Goal: Task Accomplishment & Management: Manage account settings

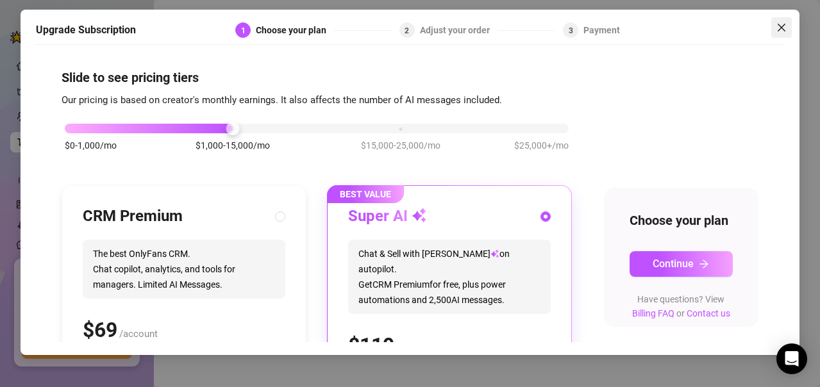
click at [778, 27] on icon "close" at bounding box center [781, 27] width 10 height 10
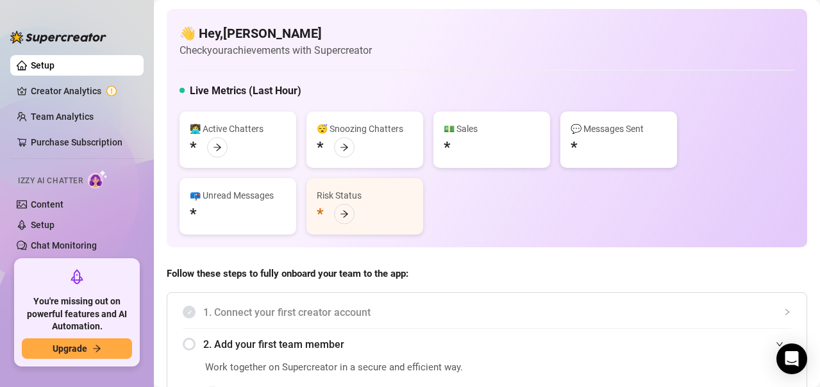
scroll to position [128, 0]
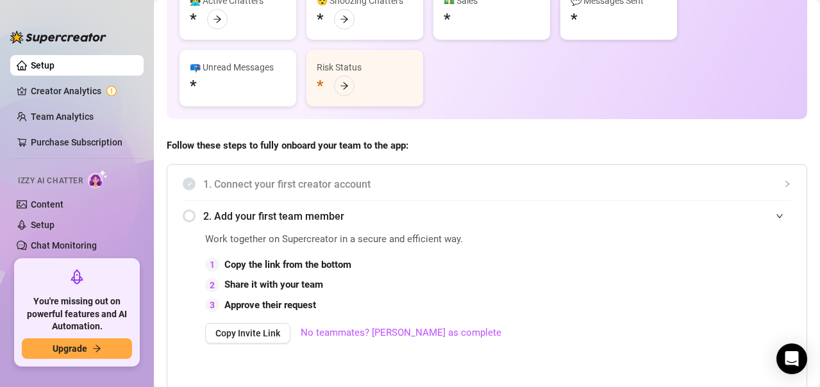
click at [201, 220] on div "2. Add your first team member" at bounding box center [487, 216] width 608 height 31
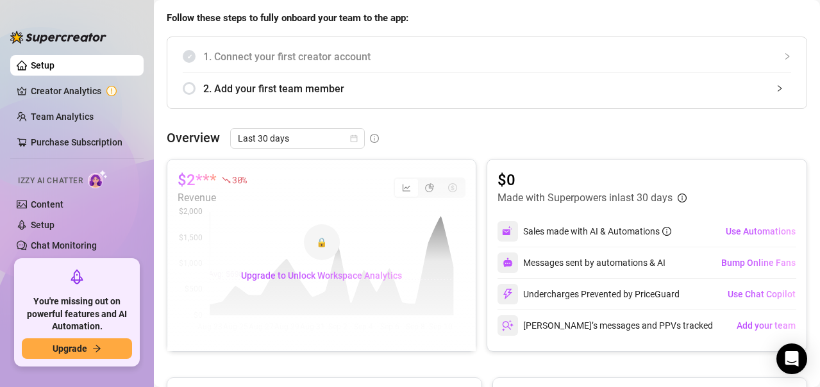
scroll to position [256, 0]
click at [186, 89] on div "2. Add your first team member" at bounding box center [487, 87] width 608 height 31
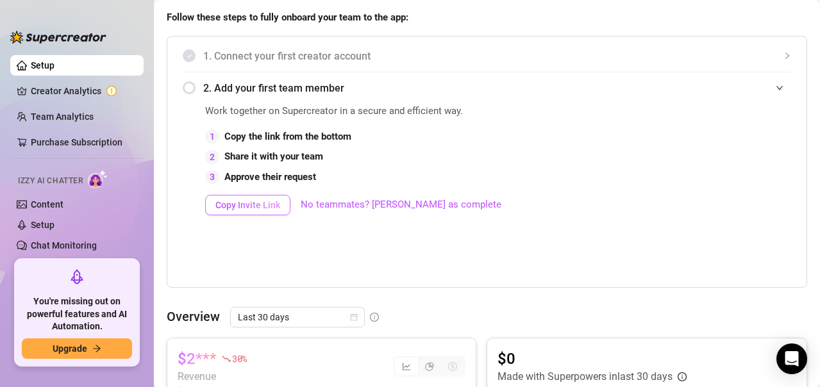
click at [261, 206] on span "Copy Invite Link" at bounding box center [247, 205] width 65 height 10
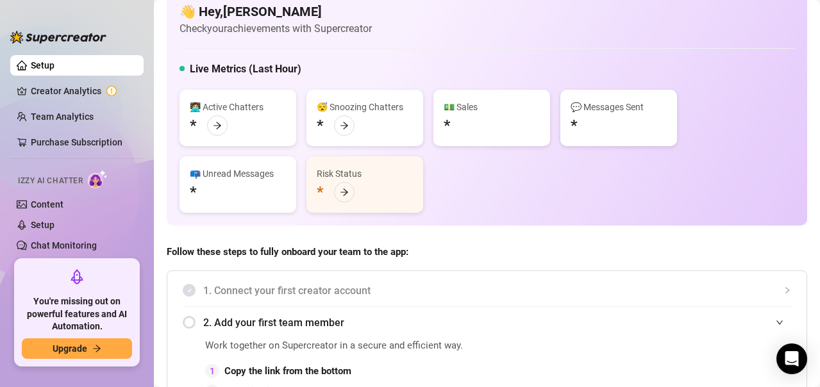
scroll to position [0, 0]
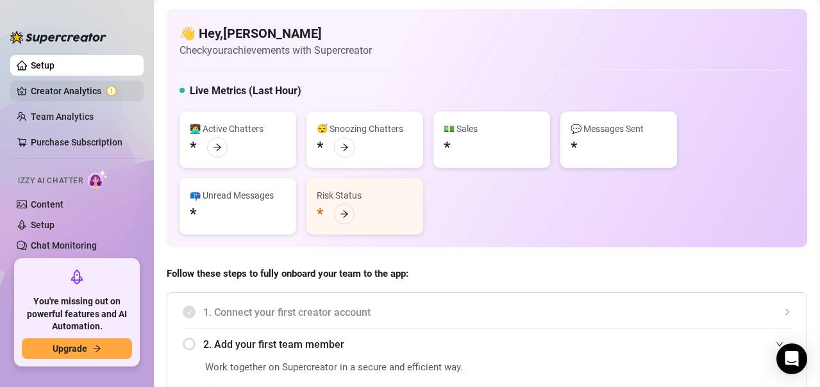
click at [81, 92] on link "Creator Analytics" at bounding box center [82, 91] width 103 height 21
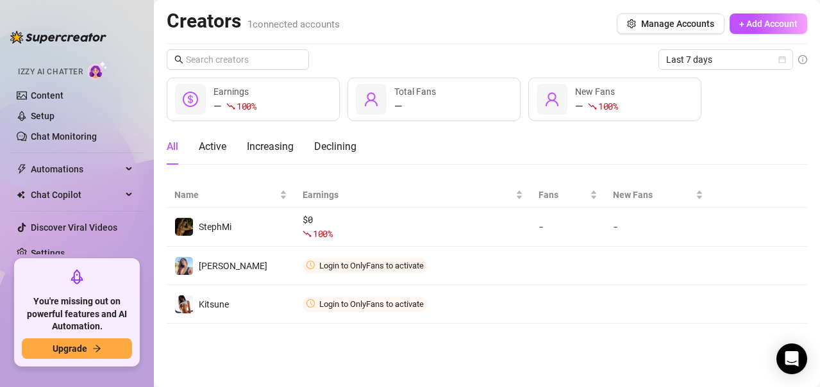
scroll to position [123, 0]
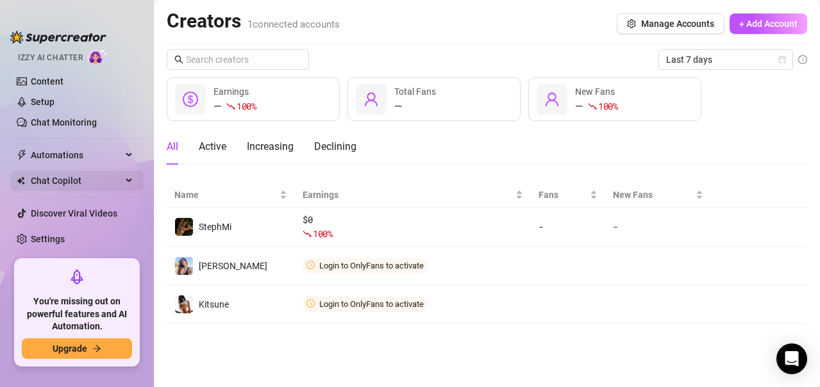
click at [94, 174] on span "Chat Copilot" at bounding box center [76, 180] width 91 height 21
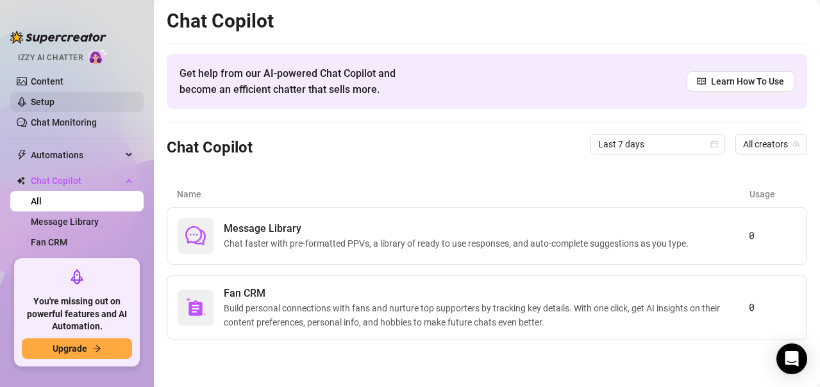
click at [50, 97] on link "Setup" at bounding box center [43, 102] width 24 height 10
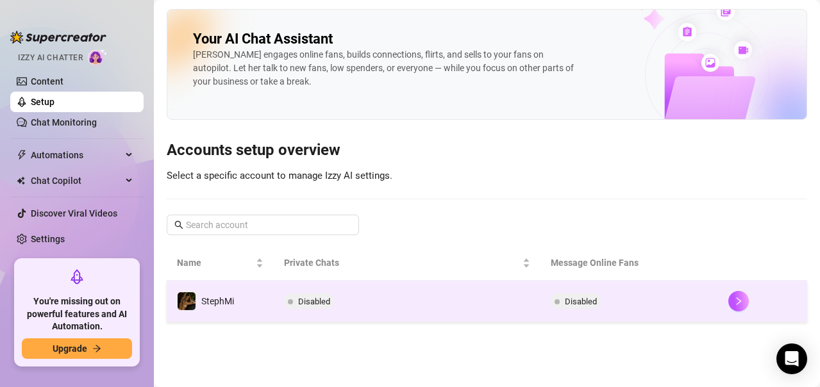
click at [587, 297] on span "Disabled" at bounding box center [581, 302] width 32 height 10
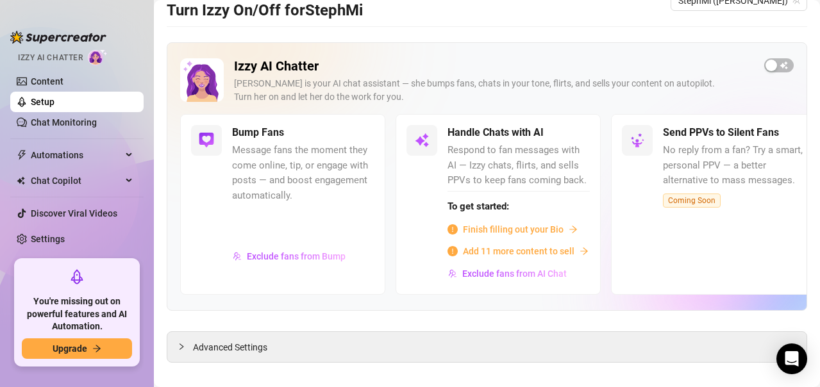
scroll to position [44, 0]
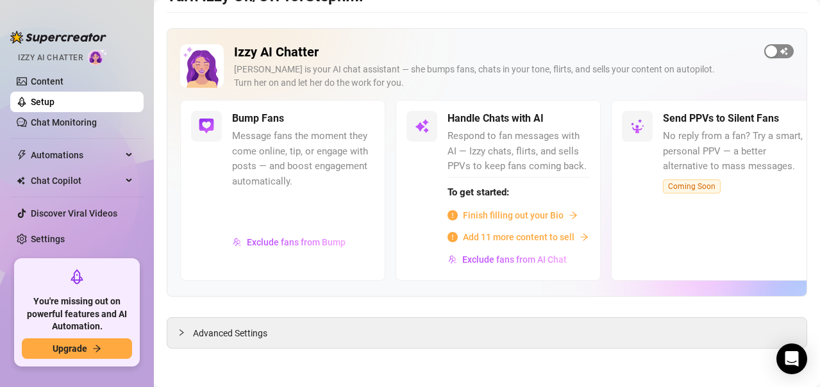
click at [765, 51] on div "button" at bounding box center [771, 51] width 12 height 12
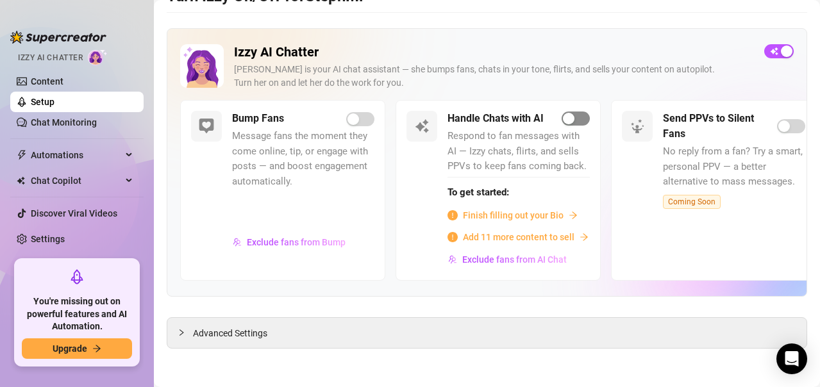
click at [579, 124] on span "button" at bounding box center [575, 118] width 28 height 14
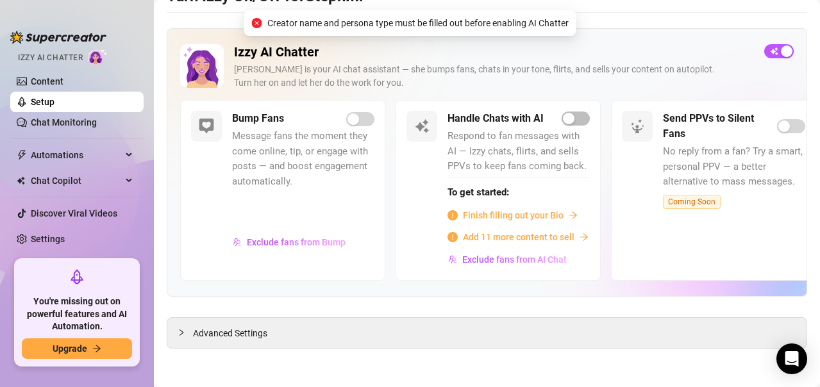
click at [570, 216] on icon "arrow-right" at bounding box center [572, 215] width 9 height 9
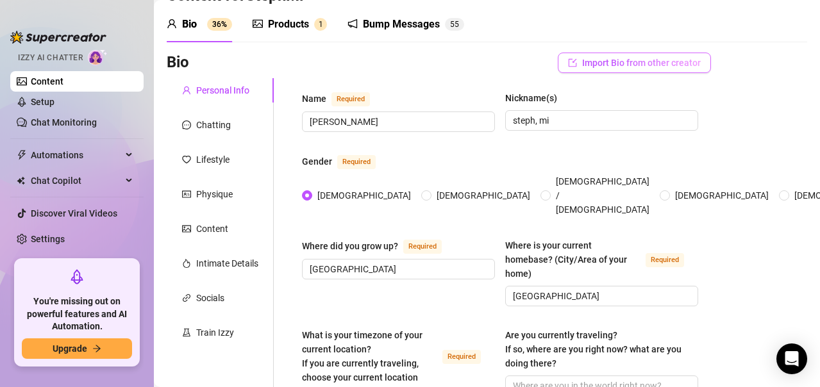
click at [652, 69] on button "Import Bio from other creator" at bounding box center [633, 63] width 153 height 21
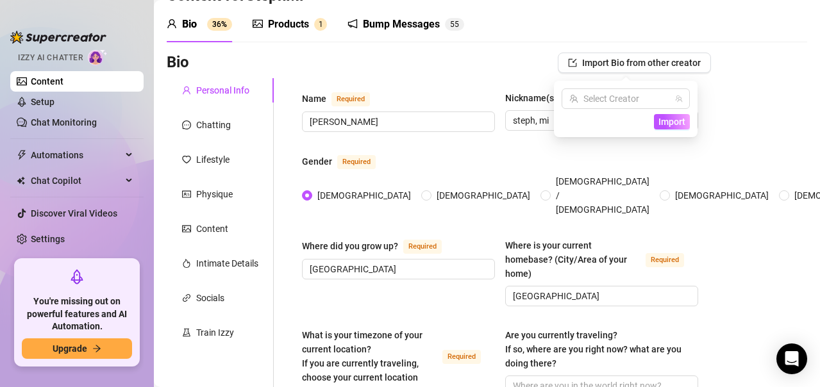
click at [509, 160] on div "Gender Required" at bounding box center [500, 164] width 396 height 21
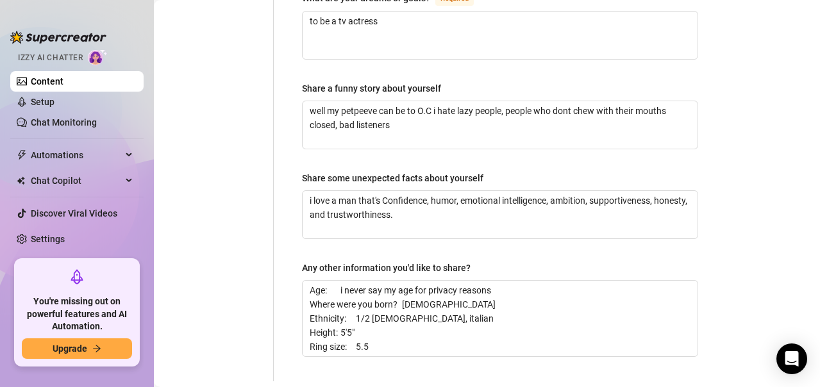
scroll to position [974, 0]
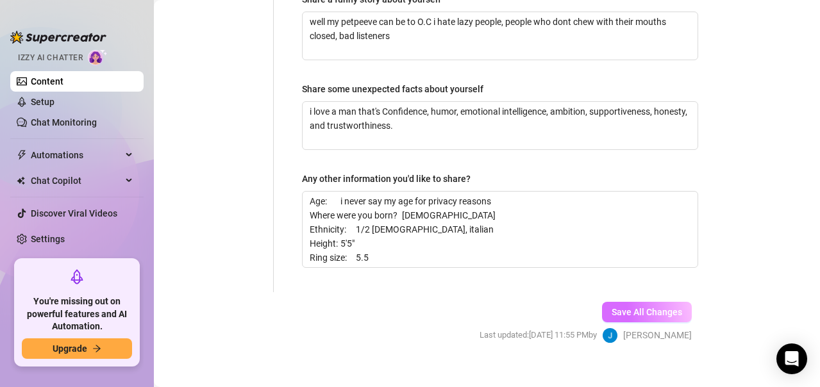
click at [634, 307] on span "Save All Changes" at bounding box center [646, 312] width 70 height 10
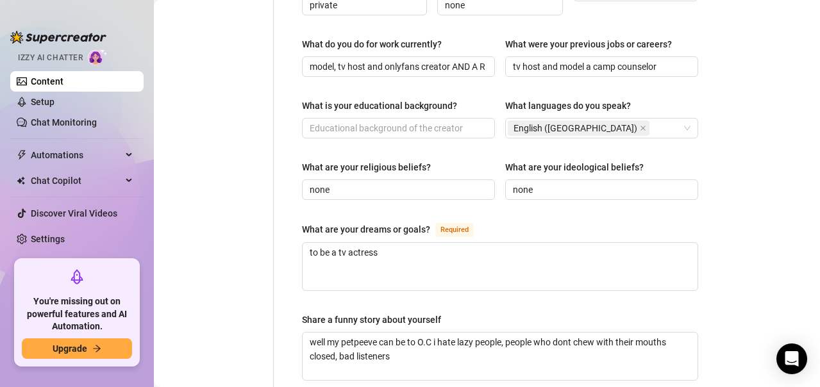
click at [460, 223] on span "Required" at bounding box center [454, 230] width 38 height 14
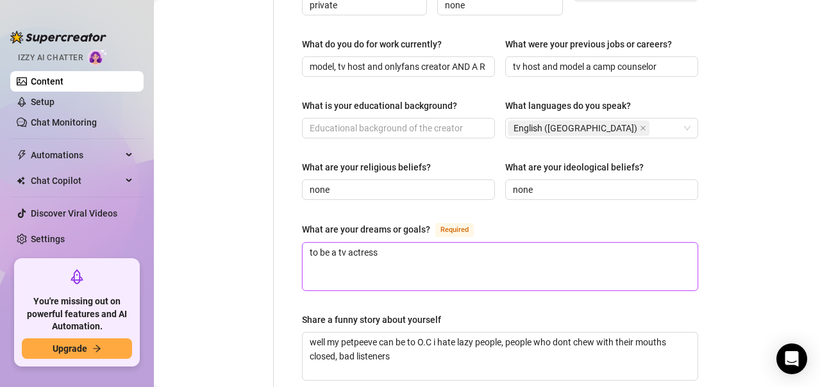
click at [460, 243] on textarea "to be a tv actress" at bounding box center [499, 266] width 395 height 47
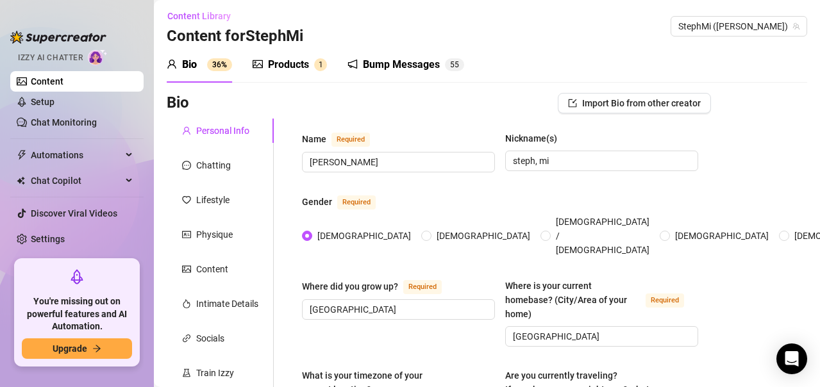
scroll to position [0, 0]
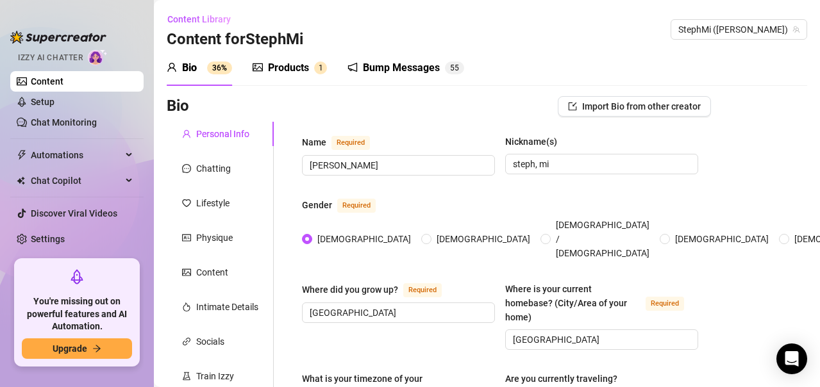
click at [210, 67] on sup "36%" at bounding box center [219, 68] width 25 height 13
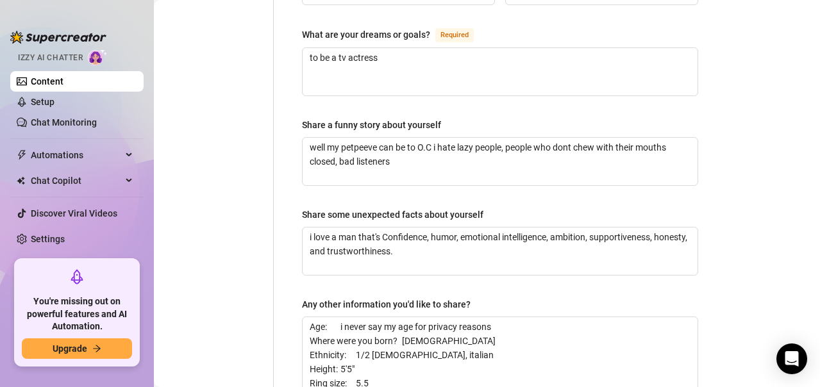
scroll to position [846, 0]
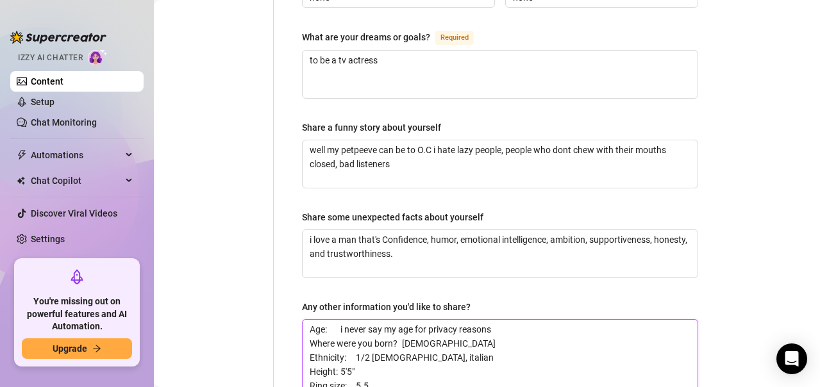
click at [474, 336] on textarea "Age: i never say my age for privacy reasons Where were you born? [DEMOGRAPHIC_D…" at bounding box center [499, 358] width 395 height 76
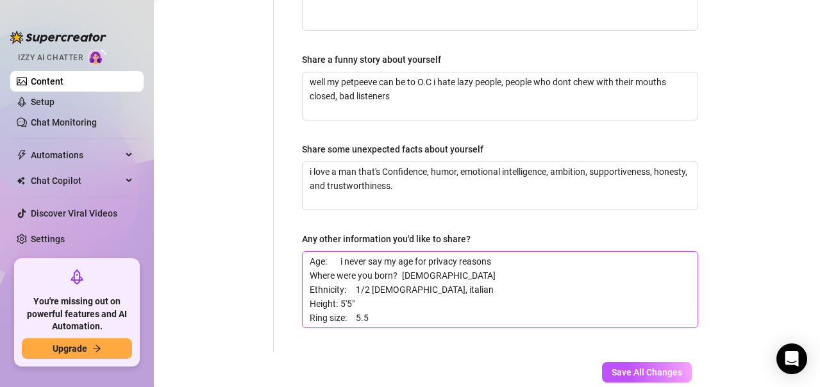
scroll to position [974, 0]
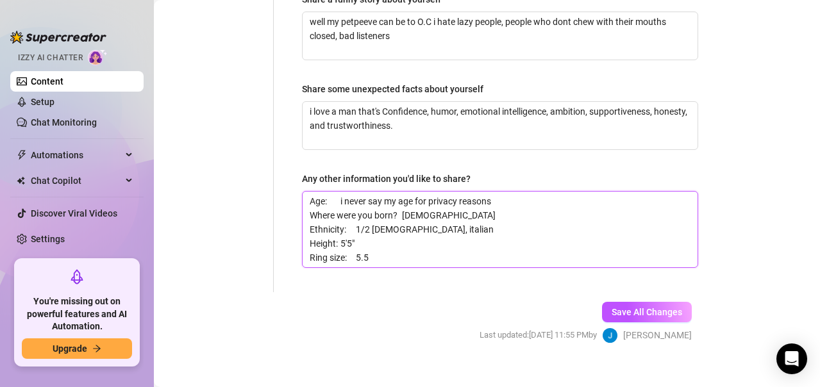
click at [436, 231] on textarea "Age: i never say my age for privacy reasons Where were you born? [DEMOGRAPHIC_D…" at bounding box center [499, 230] width 395 height 76
click at [397, 211] on textarea "Age: i never say my age for privacy reasons Where were you born? [DEMOGRAPHIC_D…" at bounding box center [499, 230] width 395 height 76
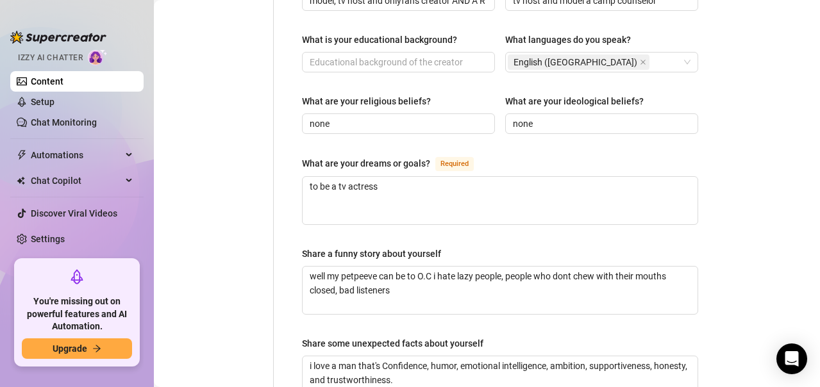
scroll to position [654, 0]
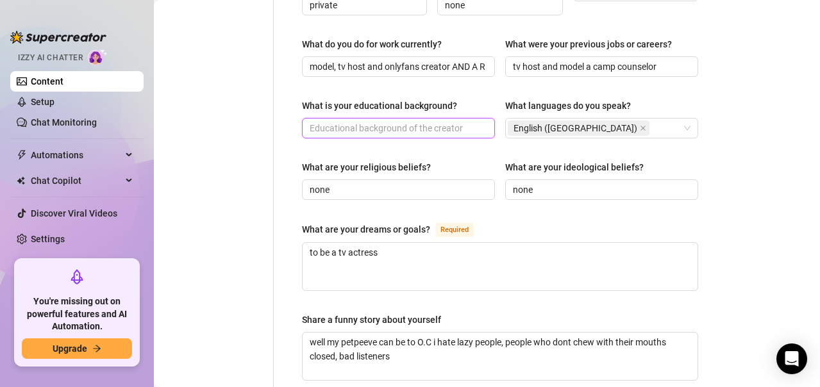
click at [425, 121] on input "What is your educational background?" at bounding box center [397, 128] width 175 height 14
type input "c"
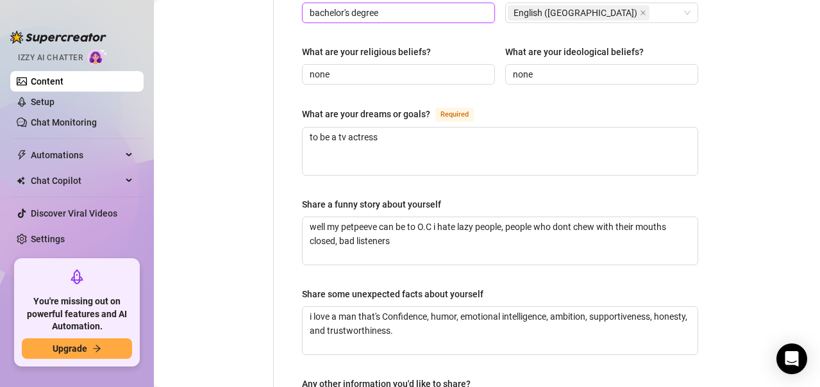
scroll to position [974, 0]
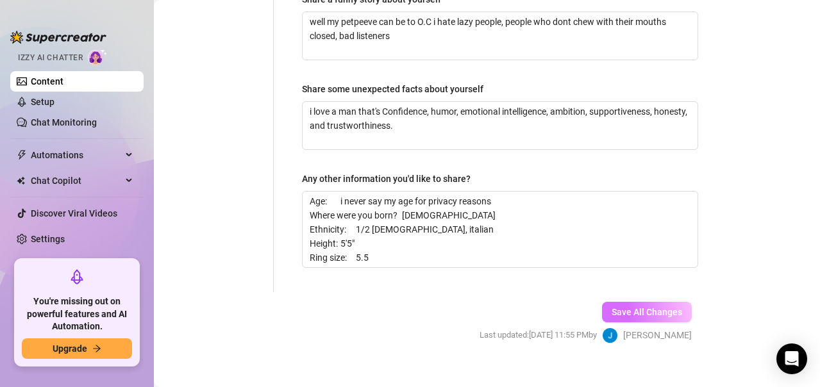
type input "bachelor's degree"
click at [636, 307] on span "Save All Changes" at bounding box center [646, 312] width 70 height 10
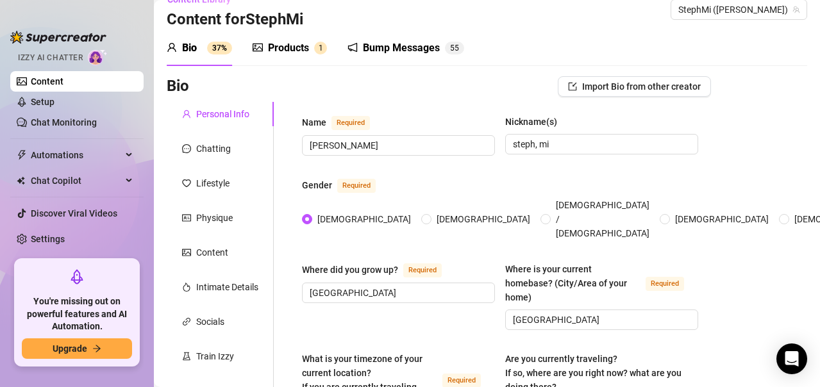
scroll to position [0, 0]
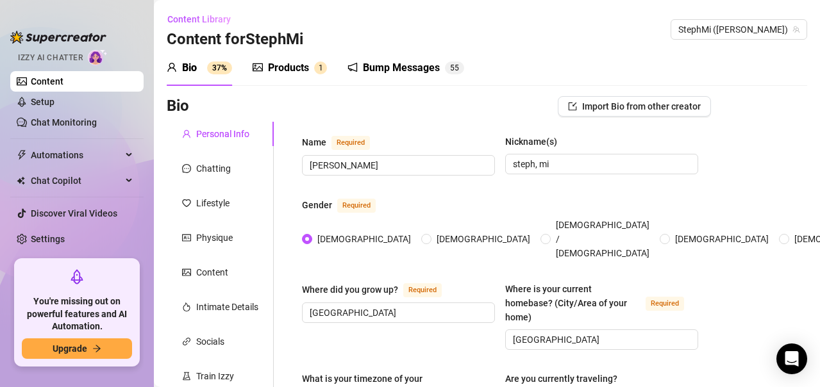
click at [179, 60] on div "Bio 37%" at bounding box center [199, 68] width 65 height 36
click at [279, 74] on div "Products" at bounding box center [288, 67] width 41 height 15
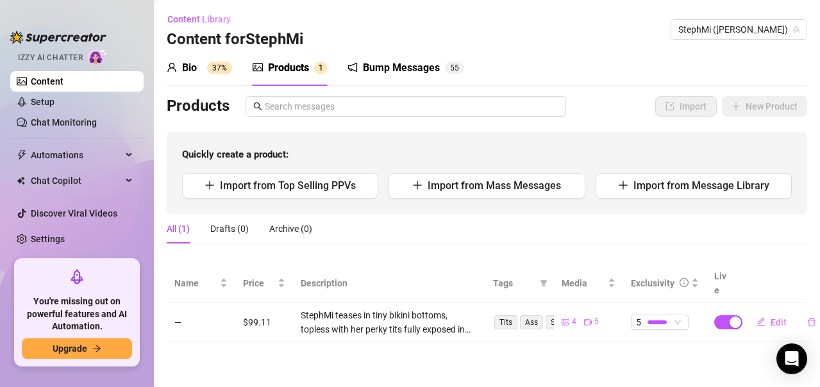
click at [203, 66] on div "Bio 37%" at bounding box center [199, 67] width 65 height 15
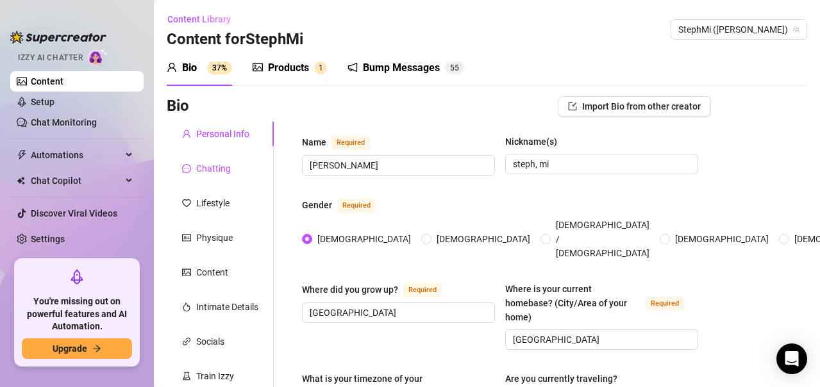
click at [225, 167] on div "Chatting" at bounding box center [213, 168] width 35 height 14
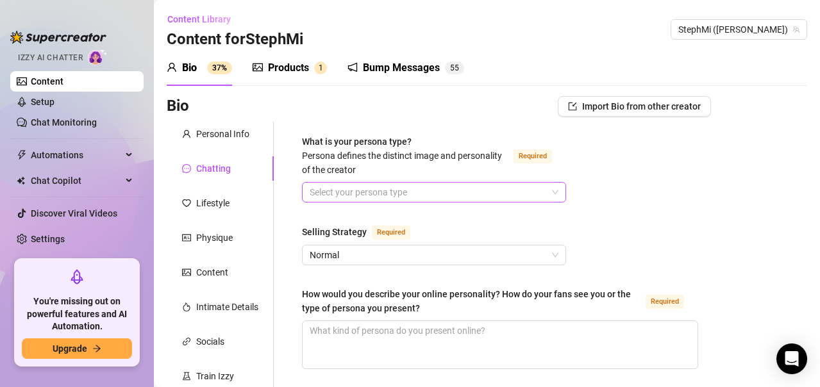
click at [375, 187] on input "What is your persona type? [PERSON_NAME] defines the distinct image and persona…" at bounding box center [428, 192] width 237 height 19
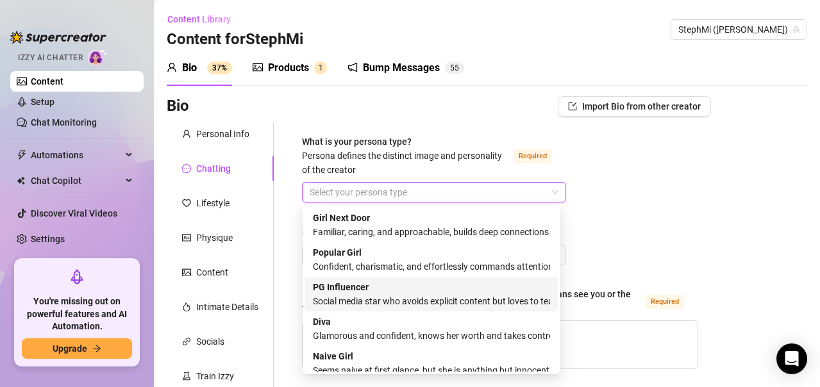
click at [398, 297] on div "Social media star who avoids explicit content but loves to tease and flirt" at bounding box center [431, 301] width 237 height 14
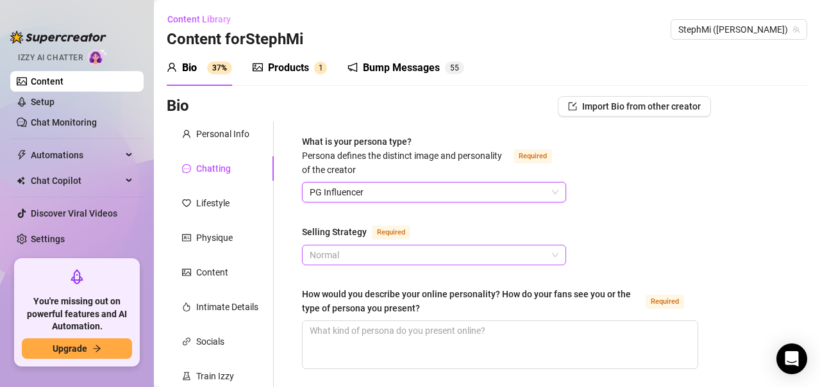
click at [388, 256] on span "Normal" at bounding box center [434, 254] width 249 height 19
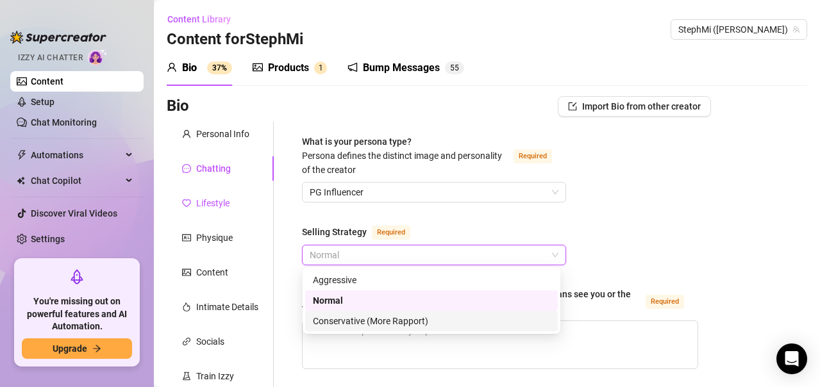
click at [219, 208] on div "Lifestyle" at bounding box center [212, 203] width 33 height 14
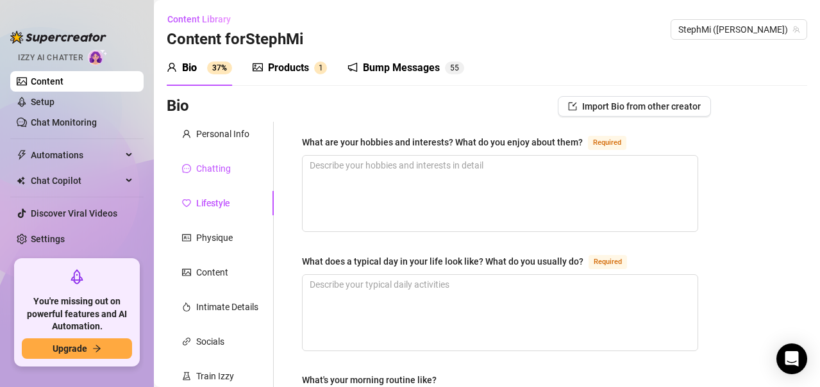
click at [209, 171] on div "Chatting" at bounding box center [213, 168] width 35 height 14
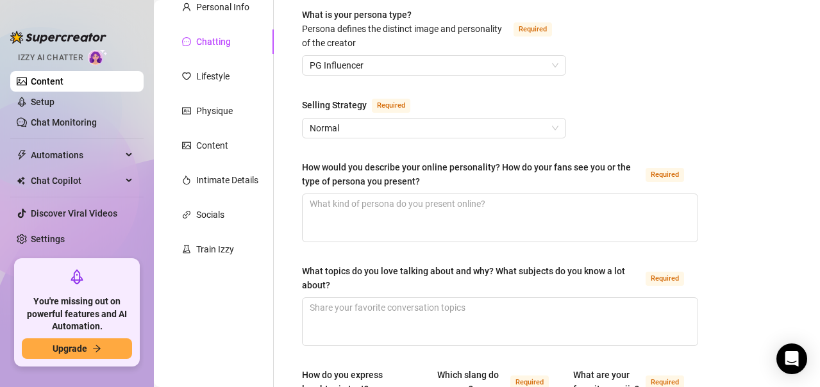
scroll to position [128, 0]
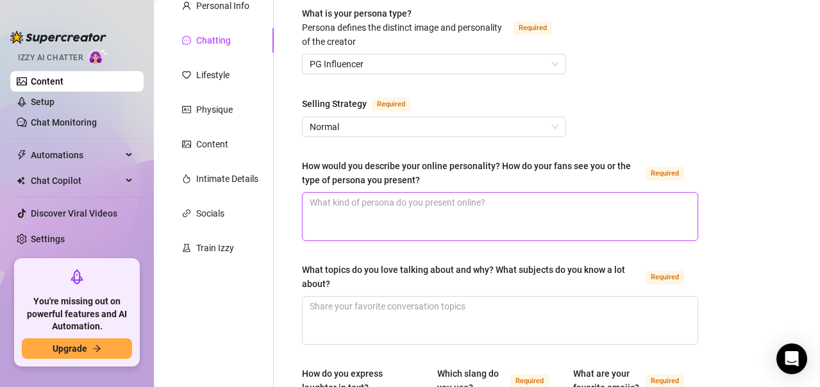
click at [398, 206] on textarea "How would you describe your online personality? How do your fans see you or the…" at bounding box center [499, 216] width 395 height 47
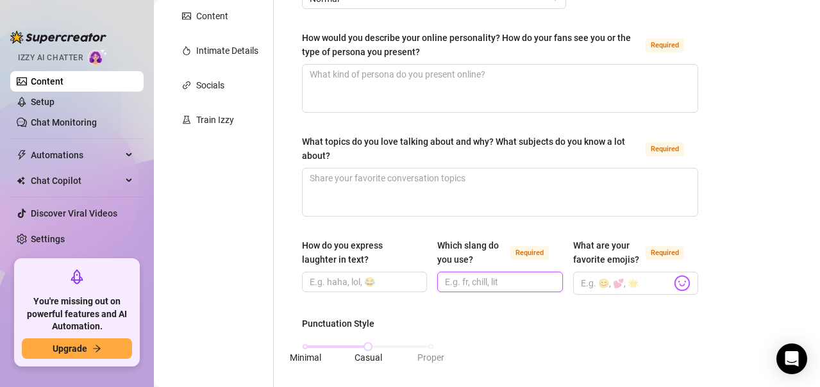
click at [513, 285] on input "Which slang do you use? Required" at bounding box center [498, 282] width 107 height 14
type input "yk, fr, irl ngl,"
